Goal: Check status: Check status

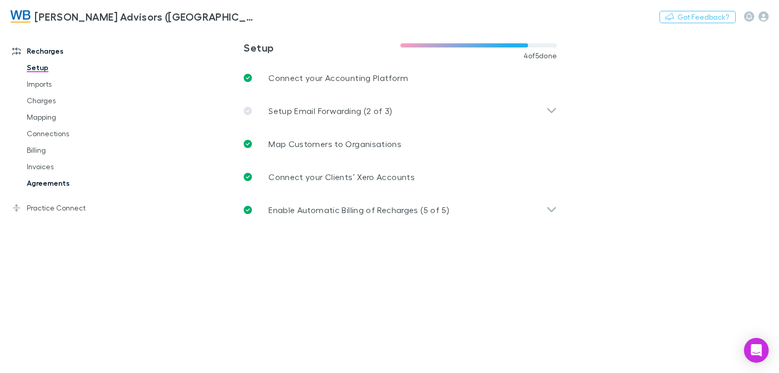
click at [37, 184] on link "Agreements" at bounding box center [75, 183] width 118 height 16
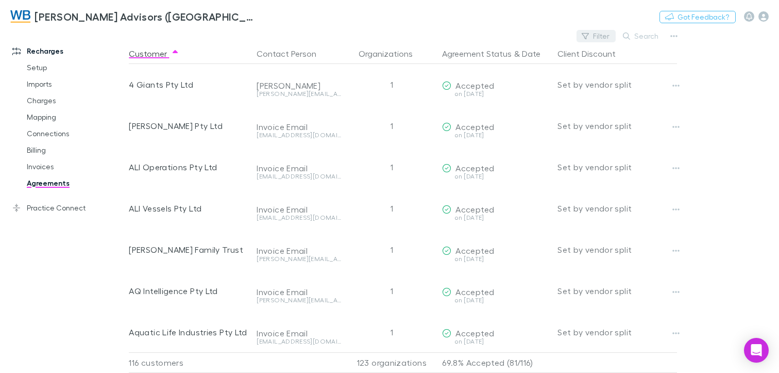
click at [601, 35] on button "Filter" at bounding box center [596, 36] width 39 height 12
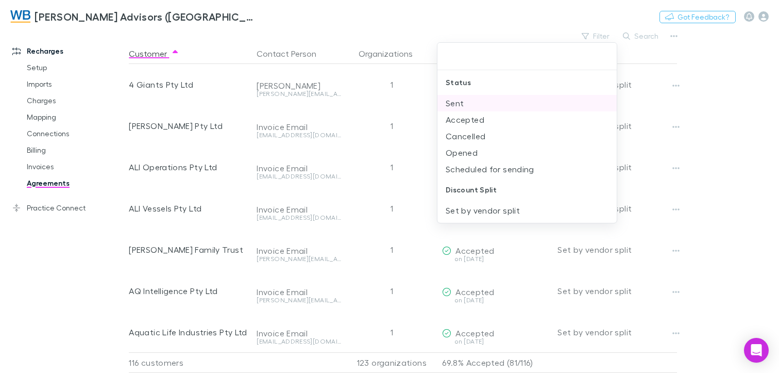
click at [468, 104] on li "Sent" at bounding box center [527, 103] width 179 height 16
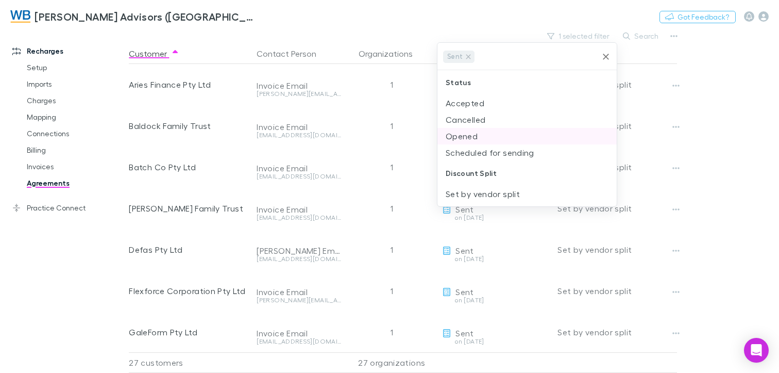
click at [480, 138] on li "Opened" at bounding box center [527, 136] width 179 height 16
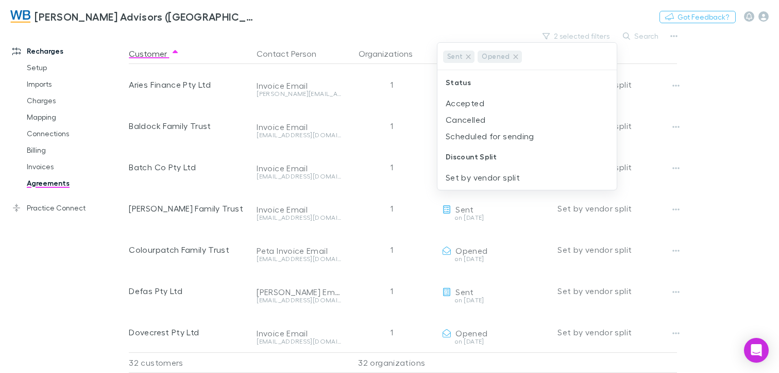
click at [751, 146] on div at bounding box center [389, 186] width 779 height 373
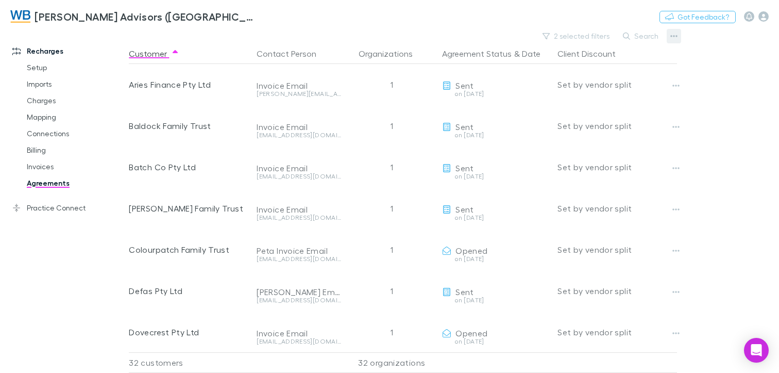
click at [675, 38] on icon "button" at bounding box center [674, 36] width 7 height 8
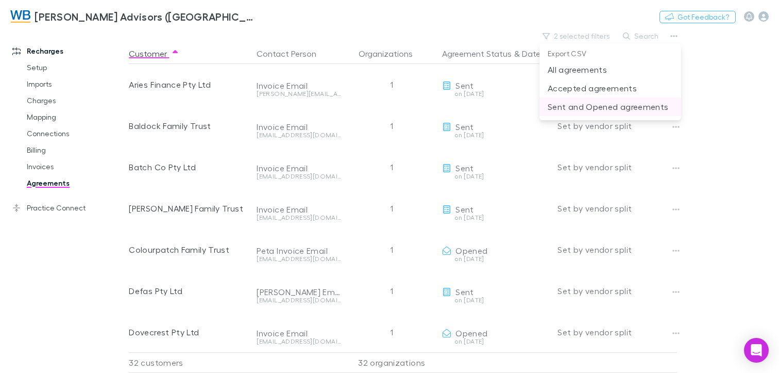
click at [571, 109] on p "Sent and Opened agreements" at bounding box center [610, 107] width 125 height 12
